Goal: Task Accomplishment & Management: Complete application form

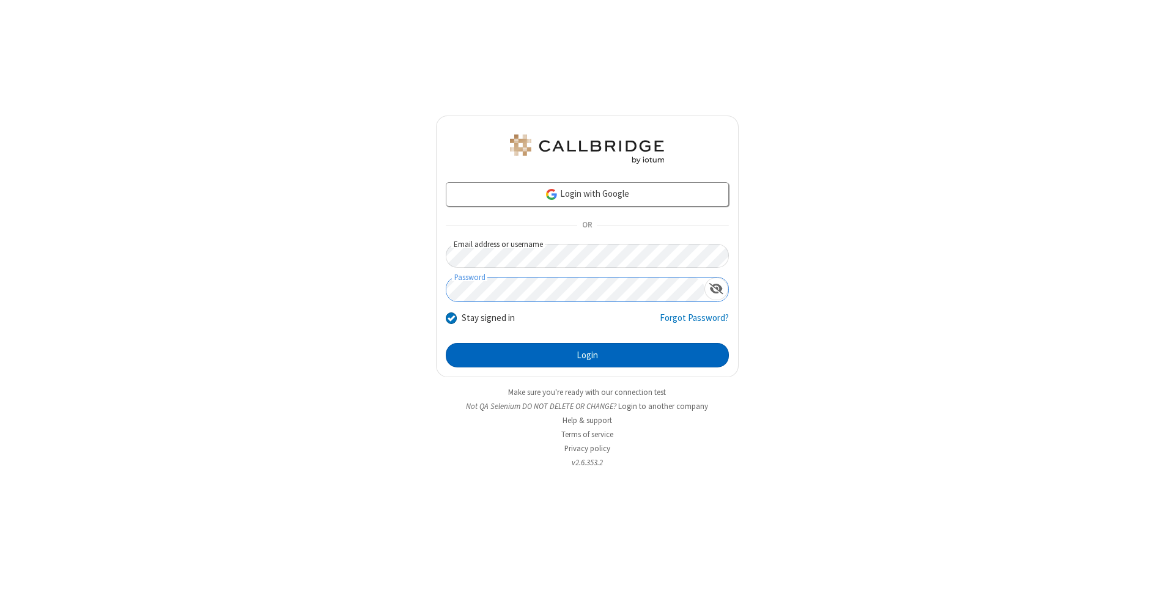
click at [587, 355] on button "Login" at bounding box center [587, 355] width 283 height 24
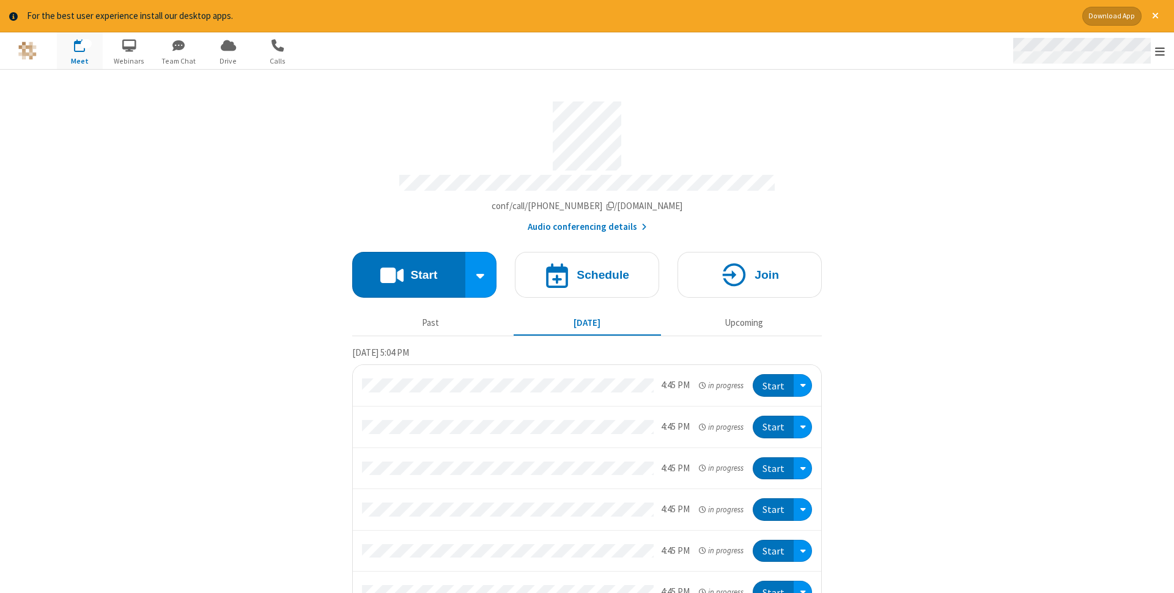
click at [1160, 51] on span "Open menu" at bounding box center [1160, 51] width 10 height 12
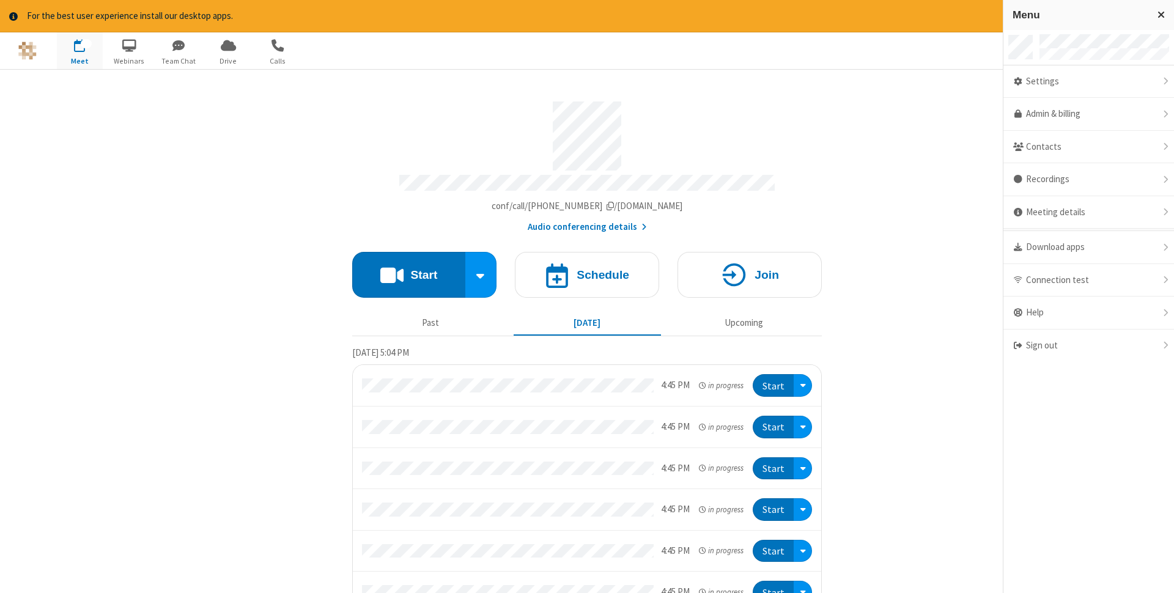
click at [80, 50] on span "button" at bounding box center [80, 45] width 46 height 21
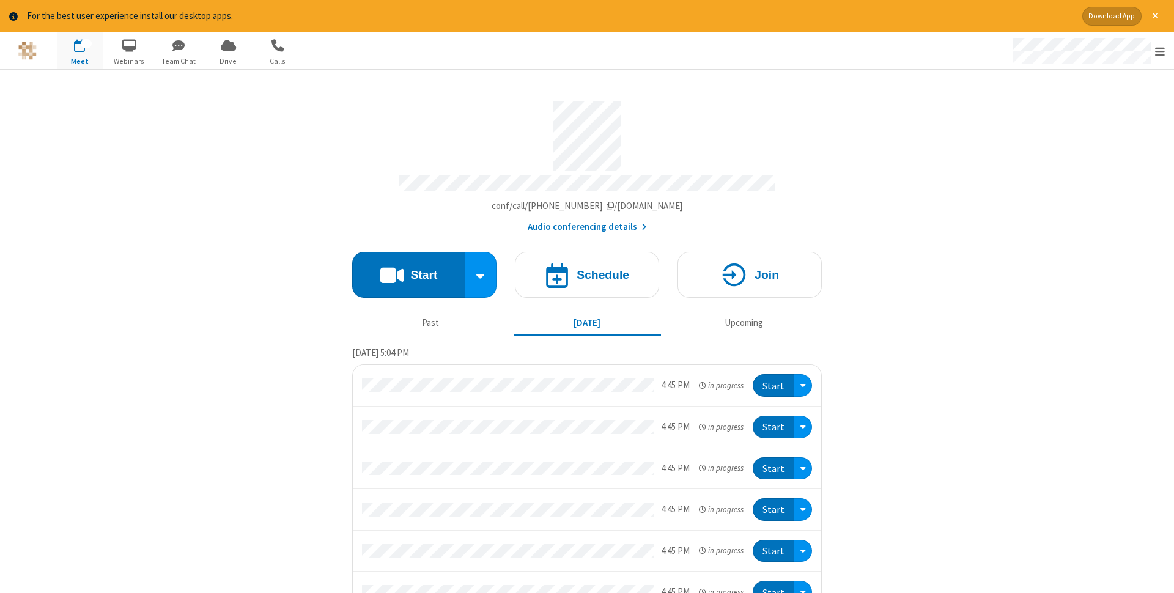
click at [80, 50] on span "button" at bounding box center [80, 45] width 46 height 21
click at [587, 271] on h4 "Schedule" at bounding box center [603, 275] width 53 height 12
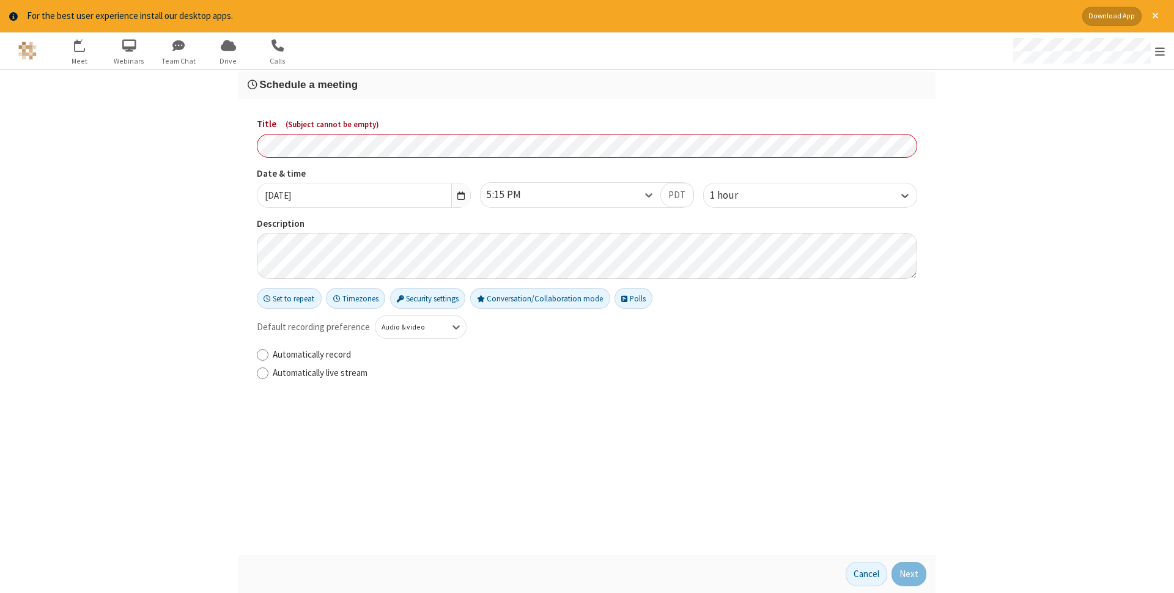
click at [587, 84] on h3 "Schedule a meeting" at bounding box center [587, 85] width 679 height 12
click at [909, 574] on button "Next" at bounding box center [909, 574] width 35 height 24
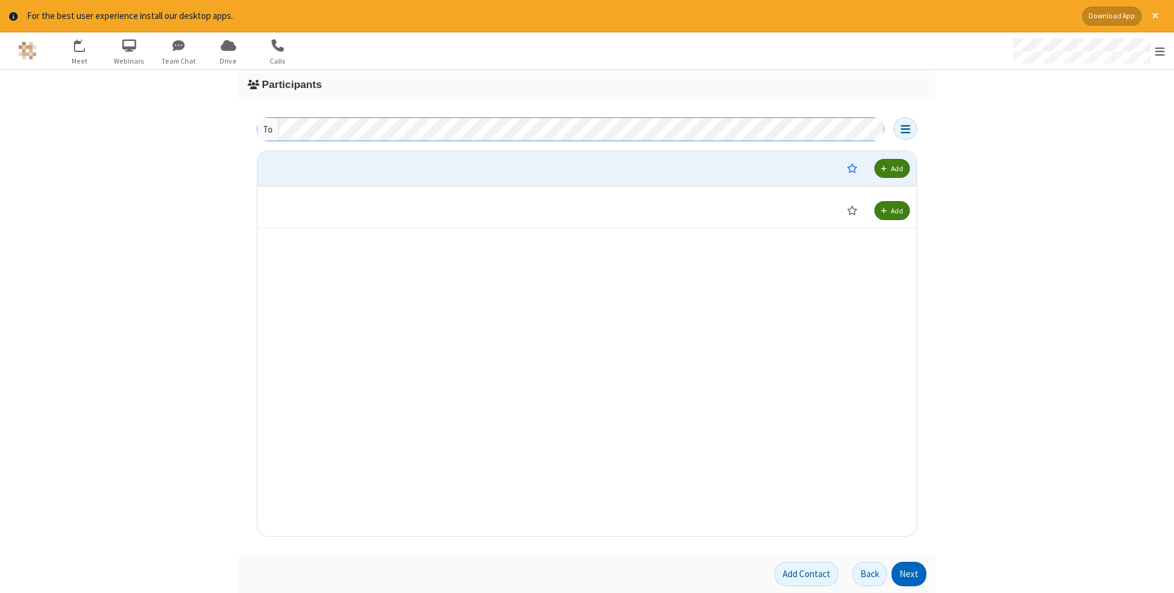
click at [909, 574] on button "Next" at bounding box center [909, 574] width 35 height 24
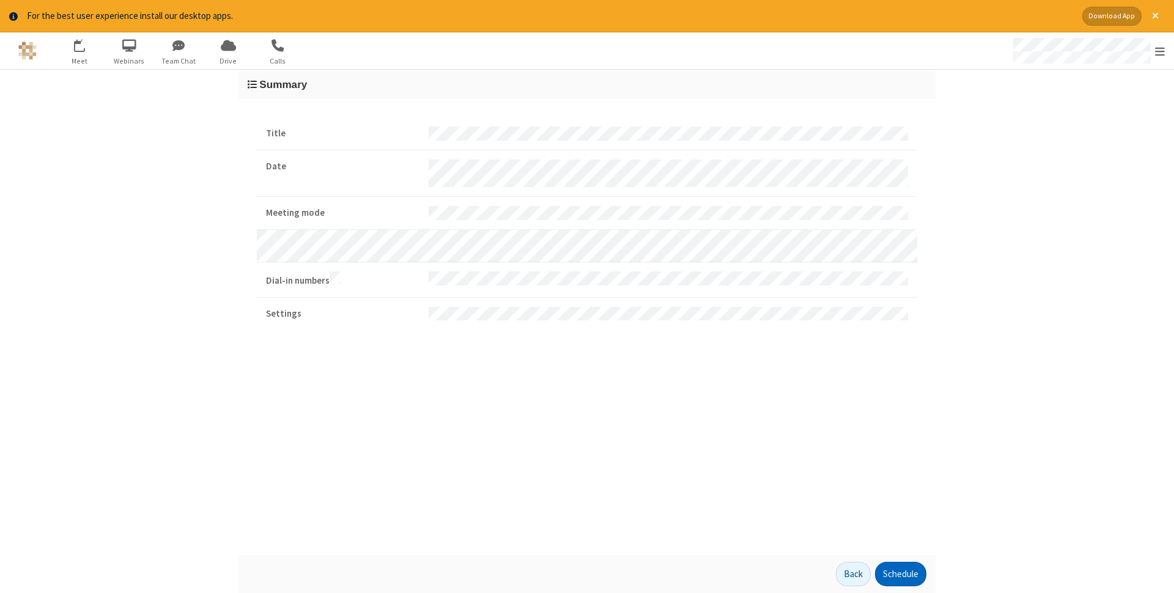
click at [900, 574] on button "Schedule" at bounding box center [900, 574] width 51 height 24
